Goal: Transaction & Acquisition: Obtain resource

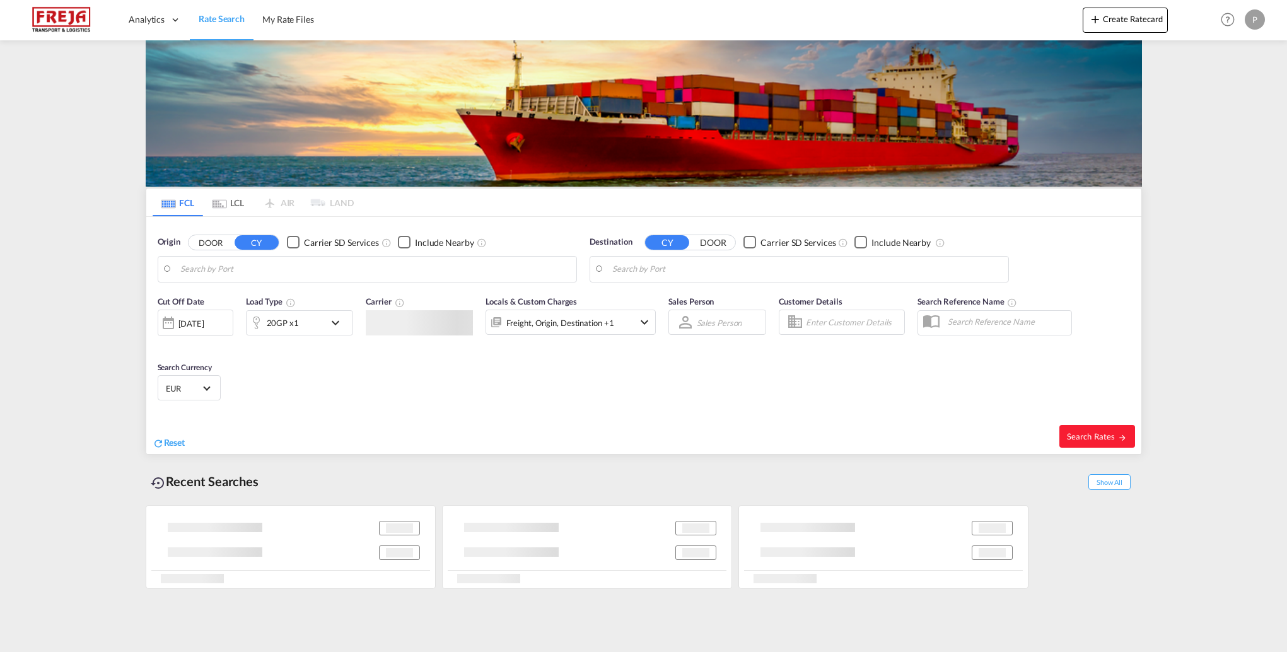
type input "Colombo, LKCMB"
type input "[GEOGRAPHIC_DATA], [GEOGRAPHIC_DATA]"
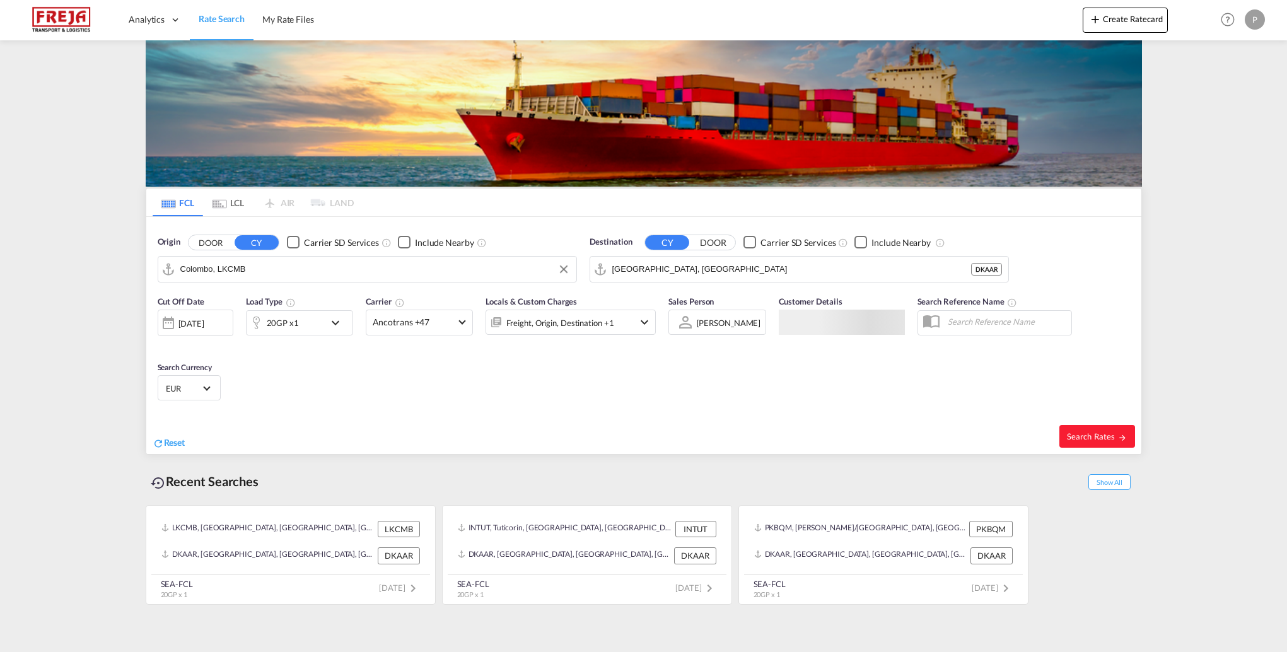
click at [334, 263] on input "Colombo, LKCMB" at bounding box center [375, 269] width 390 height 19
click at [279, 295] on div "[PERSON_NAME] ( [PERSON_NAME]) [GEOGRAPHIC_DATA] INNSA" at bounding box center [278, 304] width 240 height 38
type input "[PERSON_NAME] ([PERSON_NAME]), [GEOGRAPHIC_DATA]"
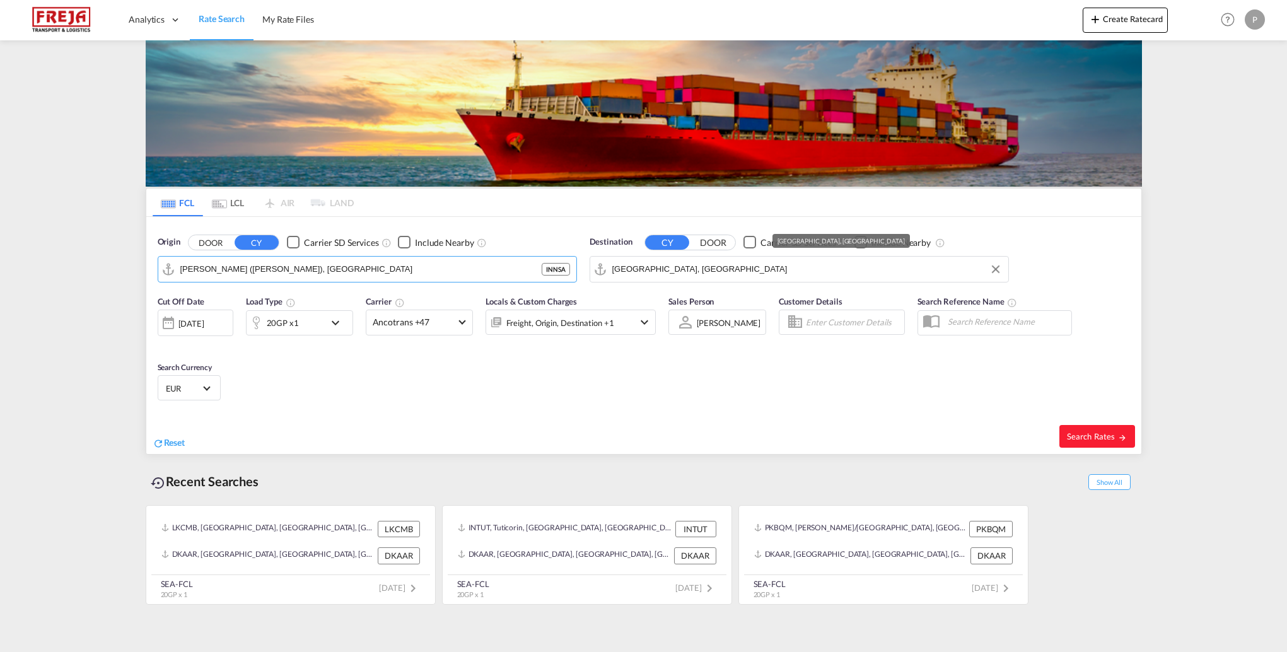
click at [754, 268] on input "[GEOGRAPHIC_DATA], [GEOGRAPHIC_DATA]" at bounding box center [807, 269] width 390 height 19
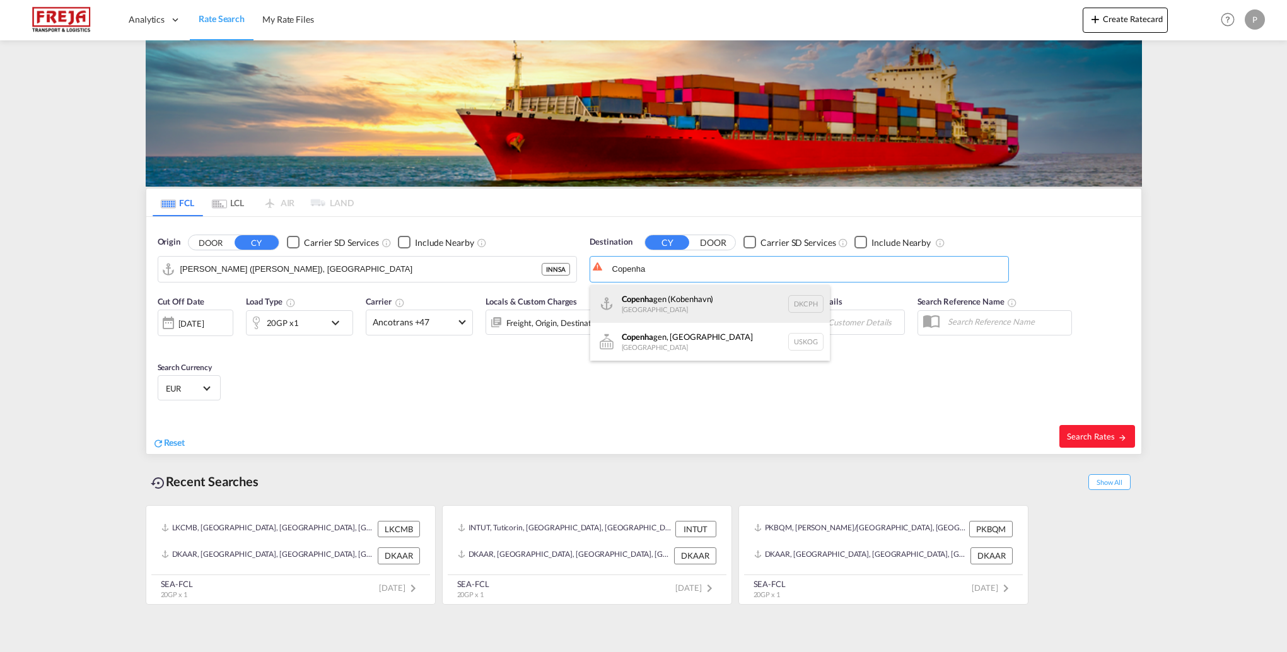
click at [694, 298] on div "Copenha gen ([GEOGRAPHIC_DATA]) [GEOGRAPHIC_DATA] DKCPH" at bounding box center [710, 304] width 240 height 38
type input "[GEOGRAPHIC_DATA] ([GEOGRAPHIC_DATA]), DKCPH"
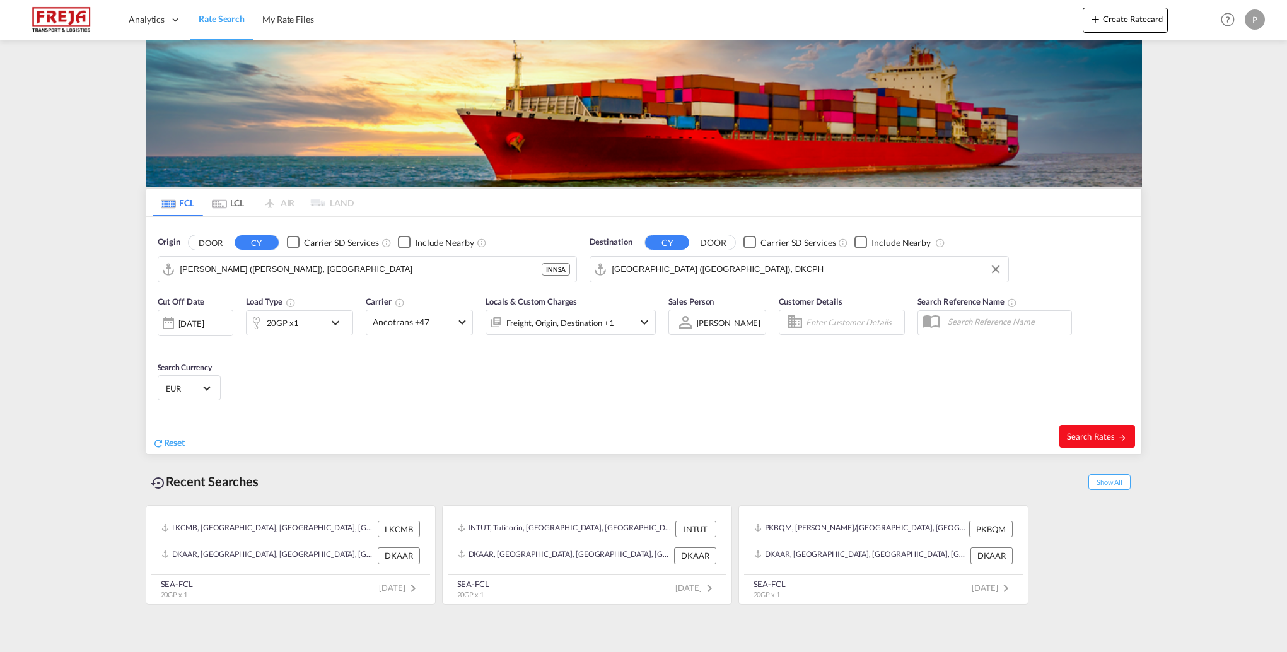
click at [1123, 439] on md-icon "icon-arrow-right" at bounding box center [1122, 437] width 9 height 9
type input "INNSA to DKCPH / [DATE]"
